Goal: Task Accomplishment & Management: Use online tool/utility

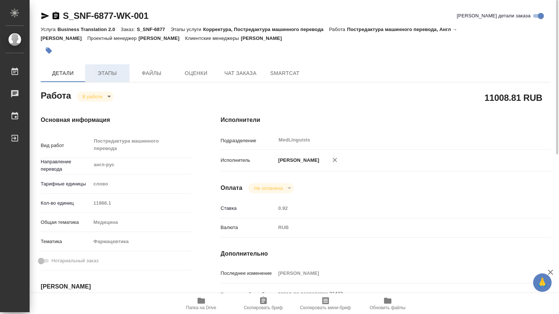
click at [114, 72] on span "Этапы" at bounding box center [106, 73] width 35 height 9
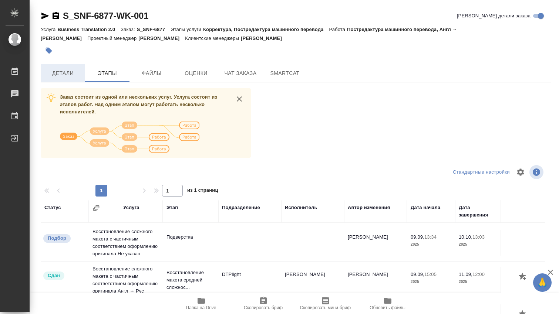
click at [58, 72] on span "Детали" at bounding box center [62, 73] width 35 height 9
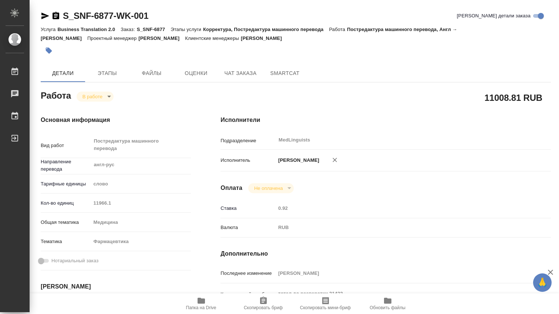
type textarea "x"
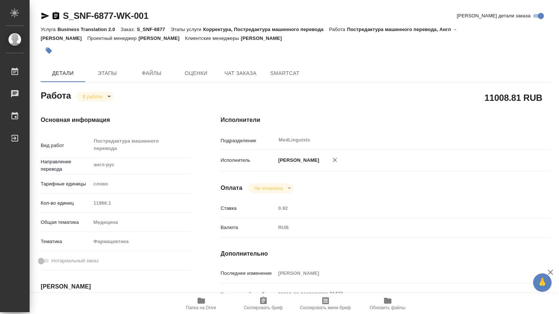
type textarea "x"
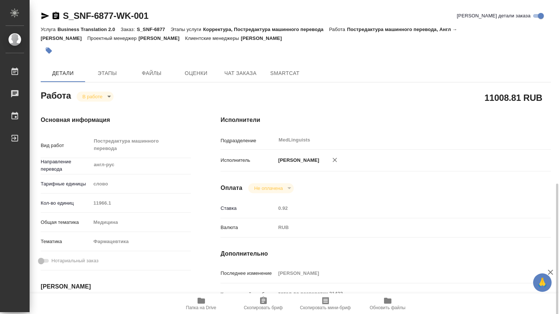
scroll to position [246, 0]
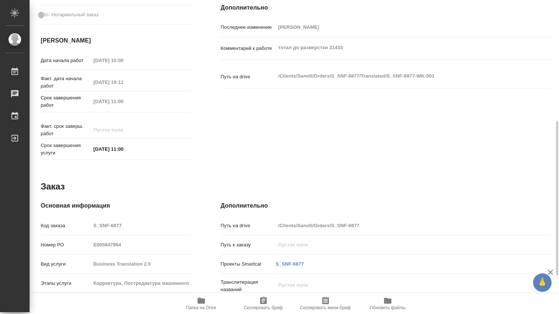
type textarea "x"
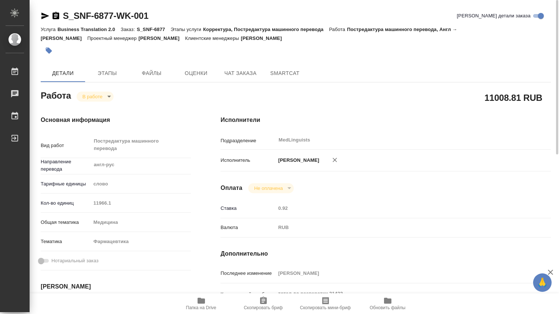
scroll to position [123, 0]
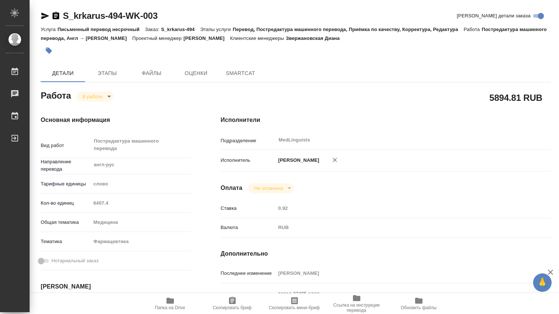
type textarea "x"
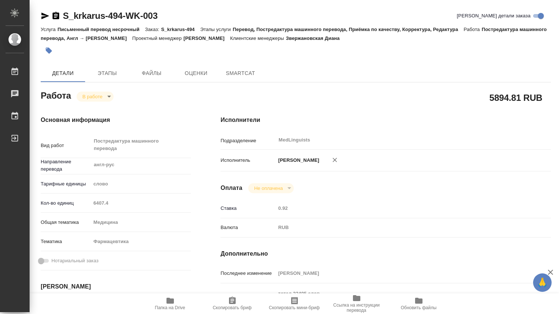
type textarea "x"
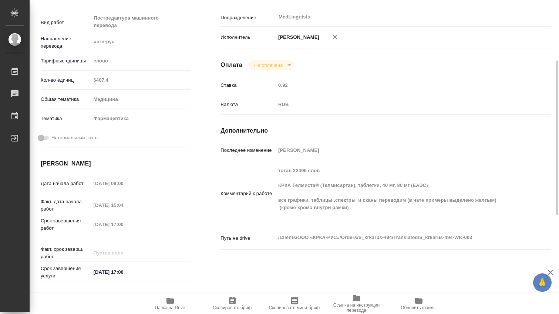
scroll to position [246, 0]
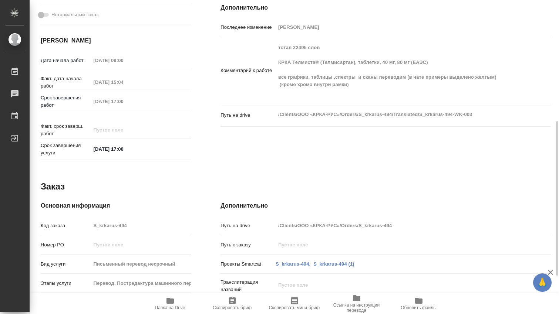
type textarea "x"
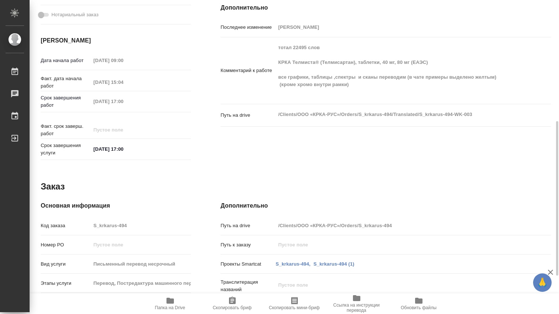
type textarea "x"
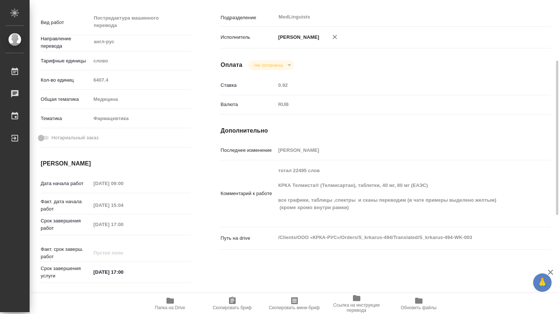
scroll to position [0, 0]
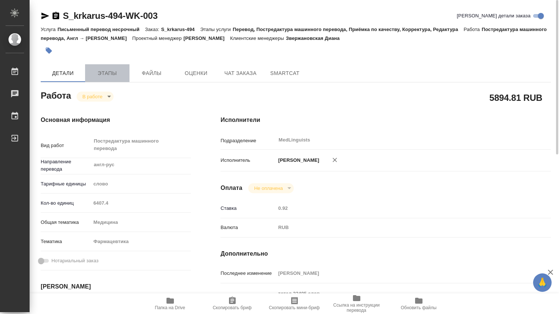
click at [113, 72] on span "Этапы" at bounding box center [106, 73] width 35 height 9
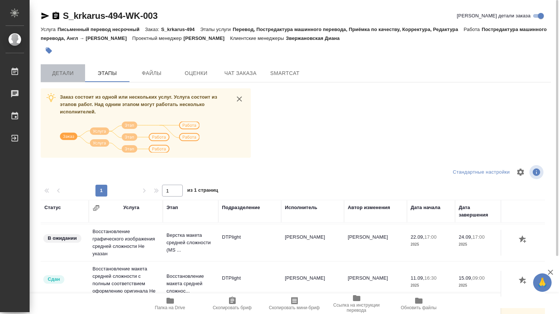
click at [70, 72] on span "Детали" at bounding box center [62, 73] width 35 height 9
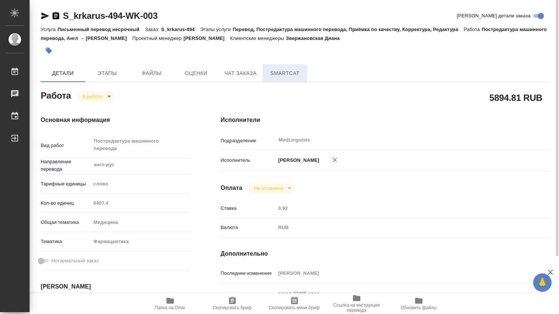
type textarea "x"
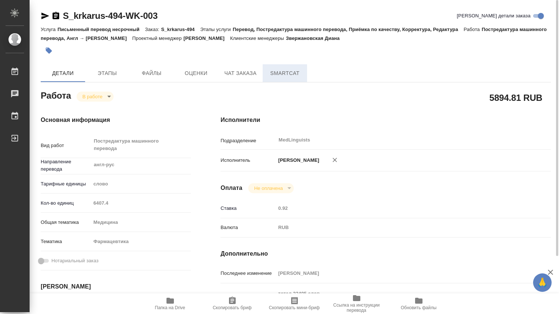
type textarea "x"
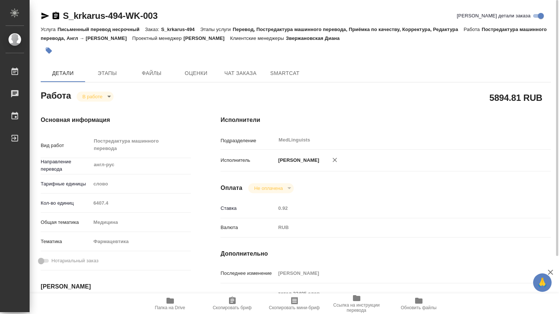
type textarea "x"
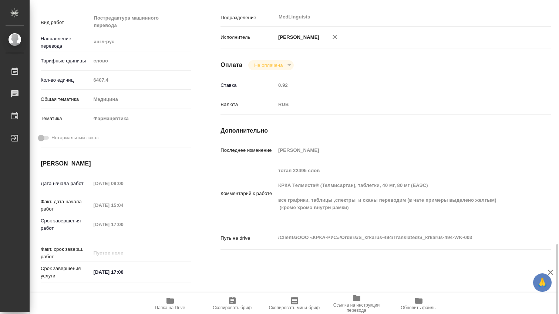
scroll to position [246, 0]
